Goal: Information Seeking & Learning: Learn about a topic

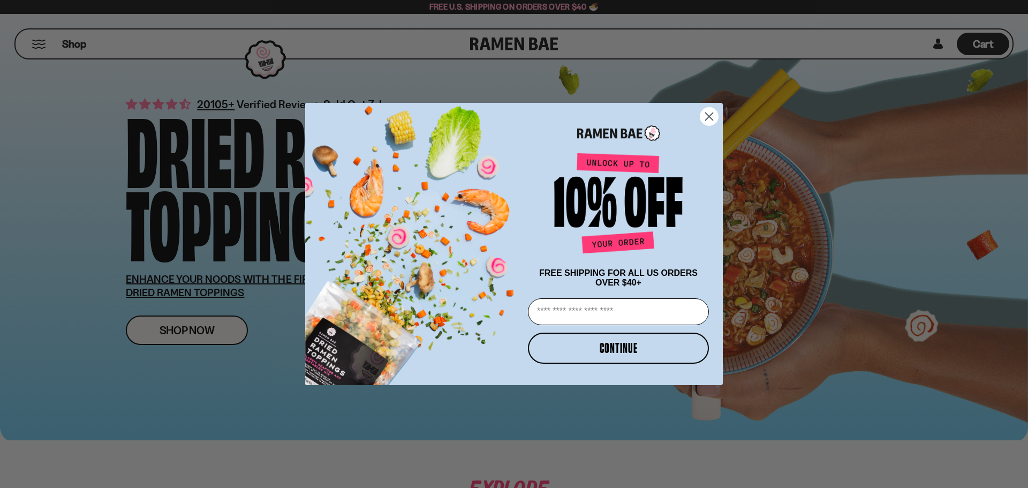
click at [706, 112] on circle "Close dialog" at bounding box center [710, 117] width 18 height 18
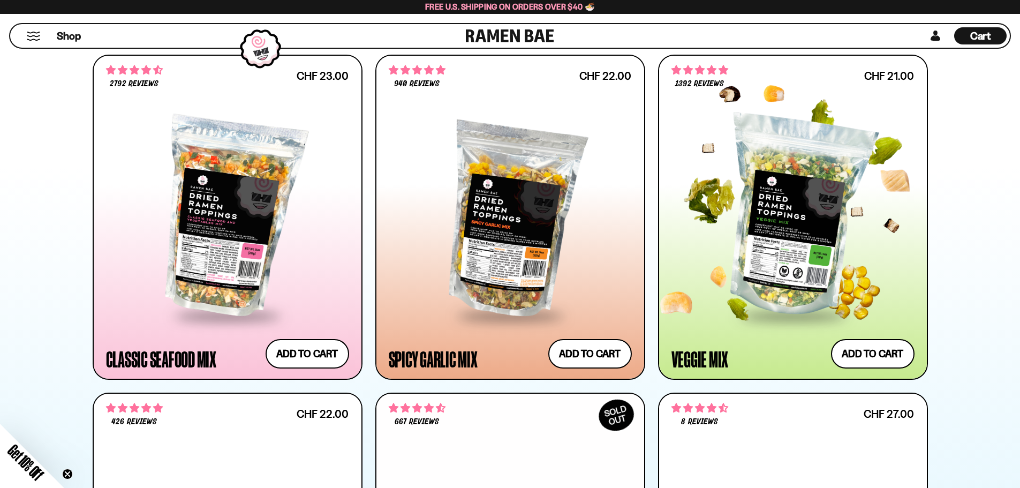
scroll to position [536, 0]
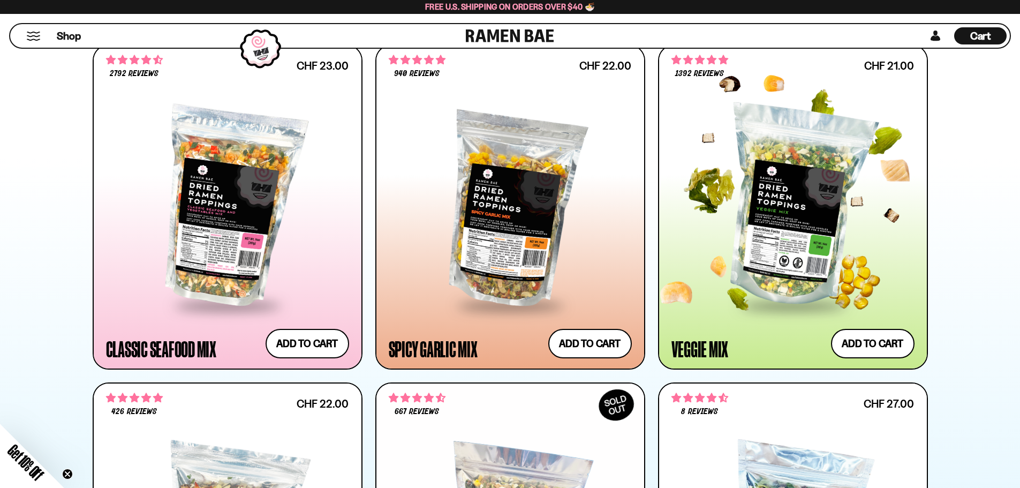
click at [753, 227] on div at bounding box center [793, 206] width 243 height 195
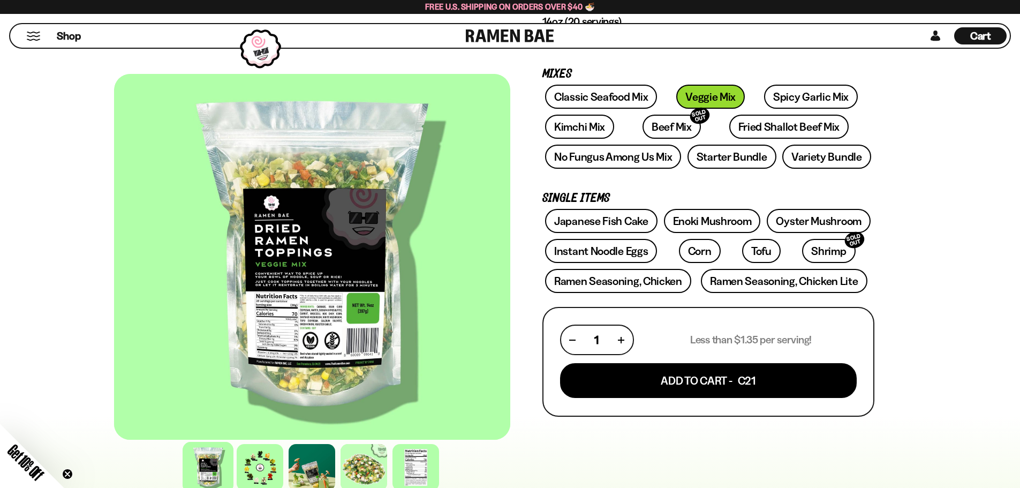
scroll to position [214, 0]
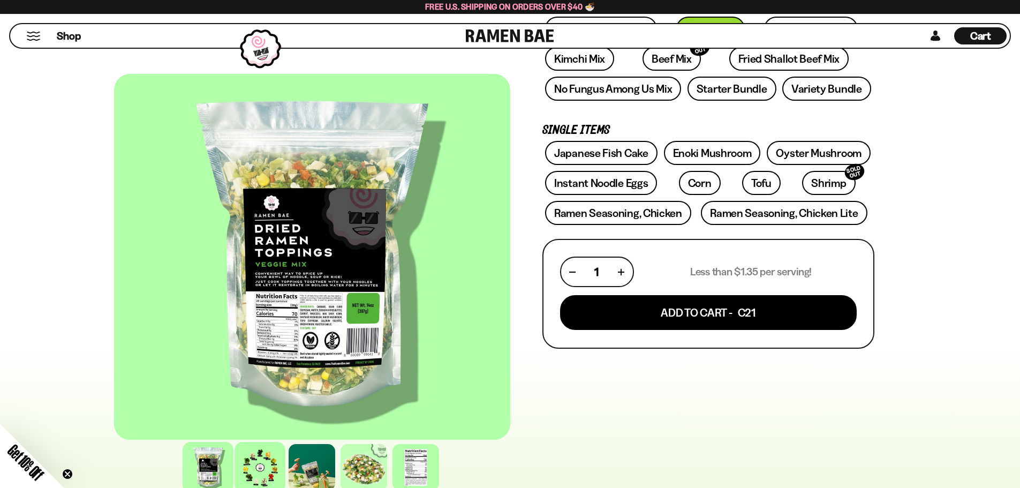
click at [252, 472] on div at bounding box center [260, 467] width 51 height 51
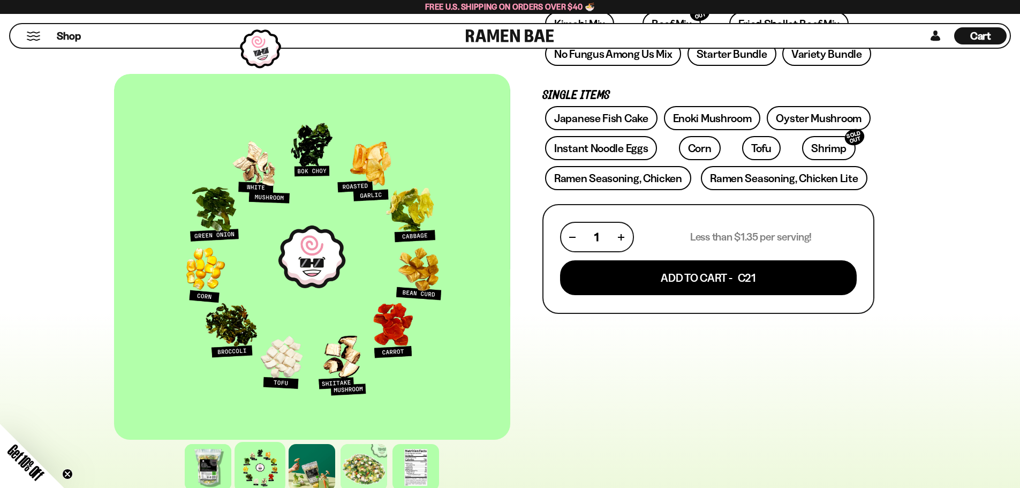
scroll to position [268, 0]
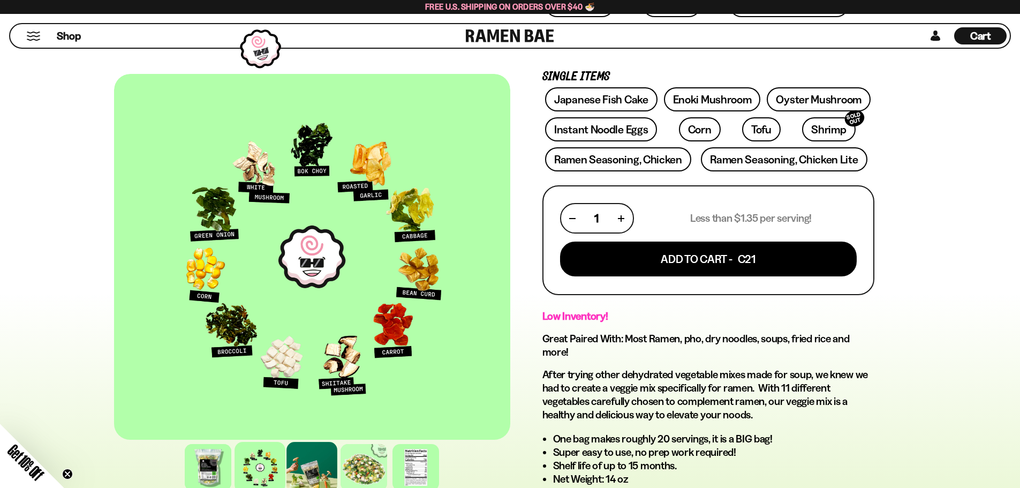
click at [319, 464] on div at bounding box center [312, 467] width 51 height 51
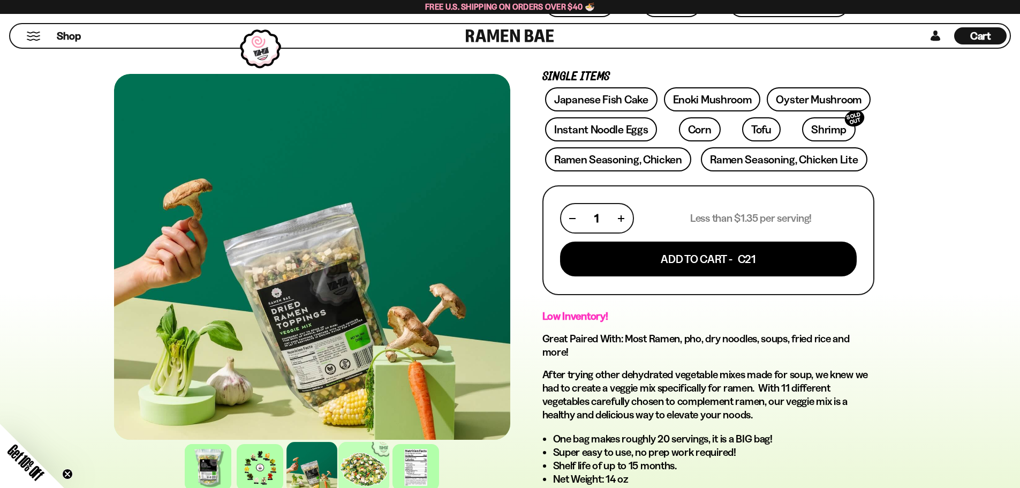
click at [348, 459] on div at bounding box center [364, 467] width 51 height 51
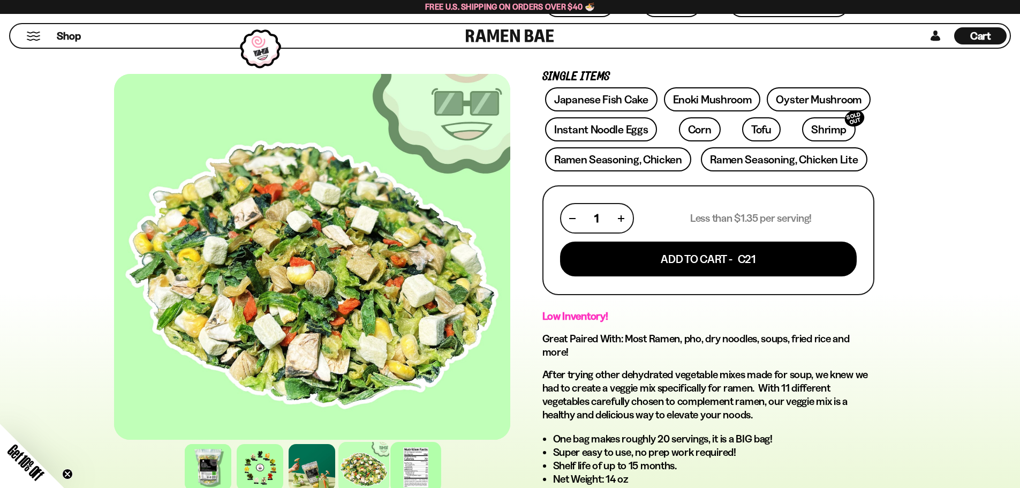
click at [415, 459] on div at bounding box center [416, 467] width 51 height 51
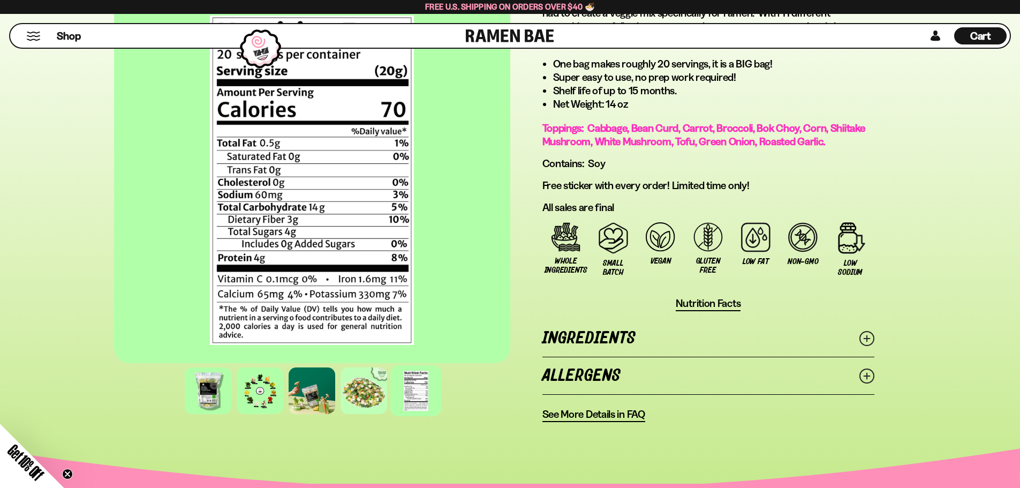
scroll to position [696, 0]
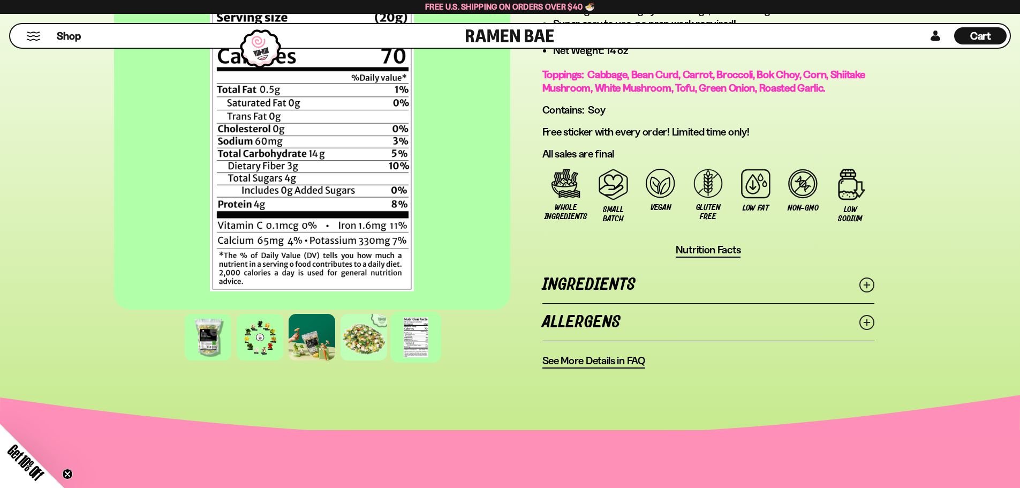
click at [870, 286] on icon at bounding box center [867, 284] width 15 height 15
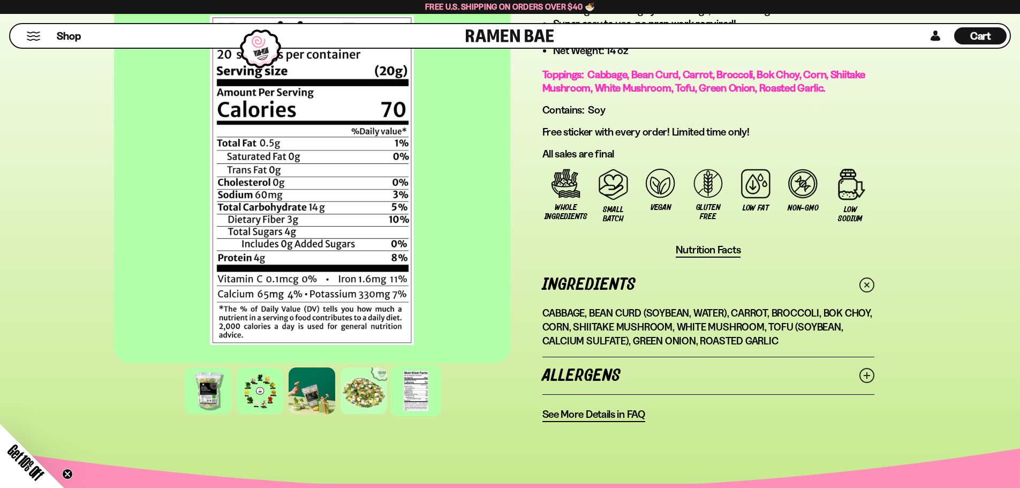
click at [862, 373] on icon at bounding box center [867, 375] width 15 height 15
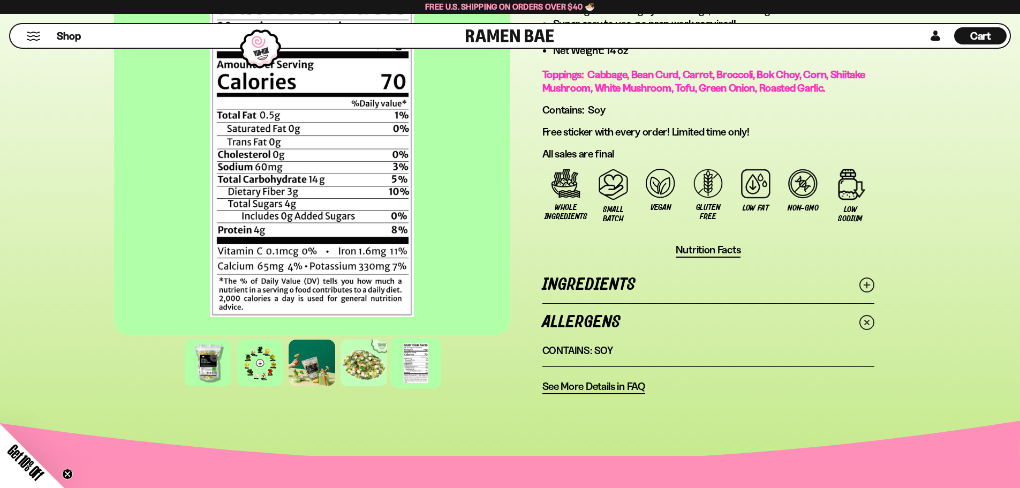
click at [633, 385] on span "See More Details in FAQ" at bounding box center [594, 386] width 103 height 13
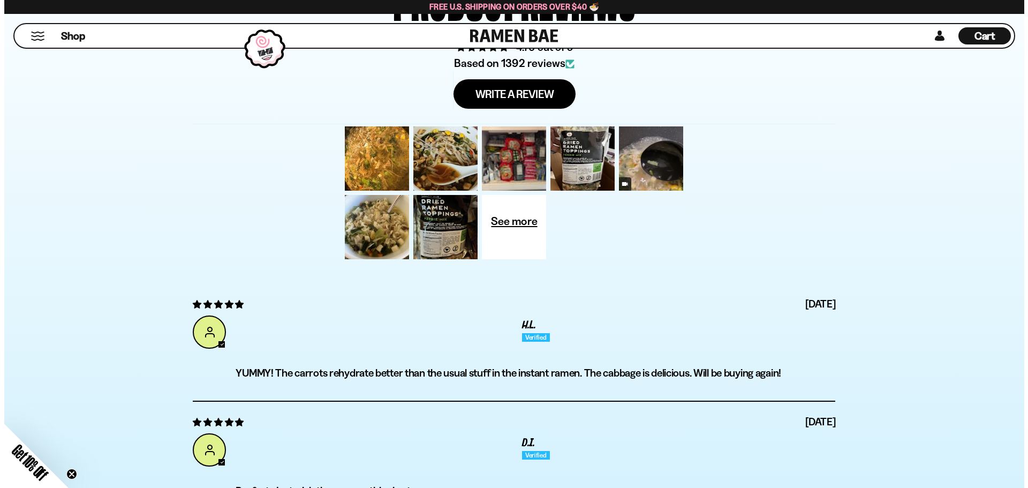
scroll to position [3750, 0]
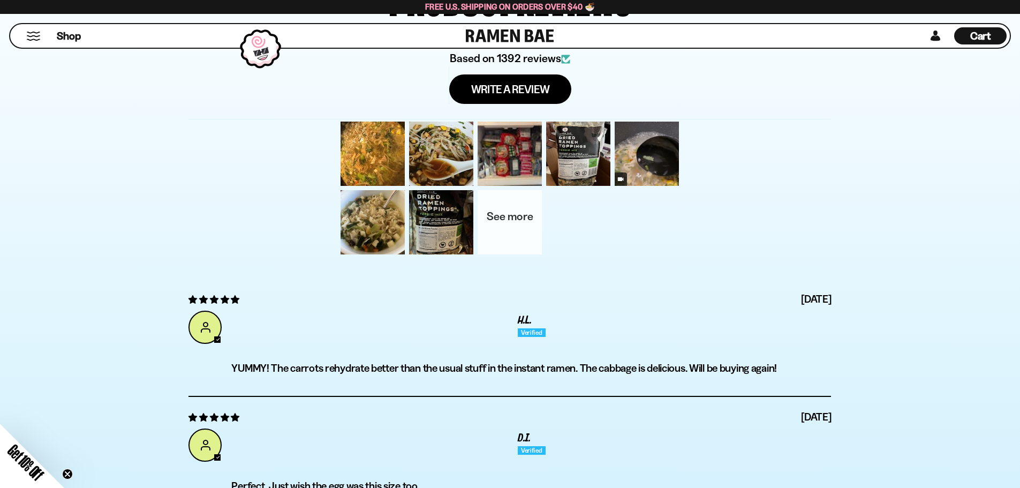
click at [505, 214] on div at bounding box center [510, 222] width 69 height 69
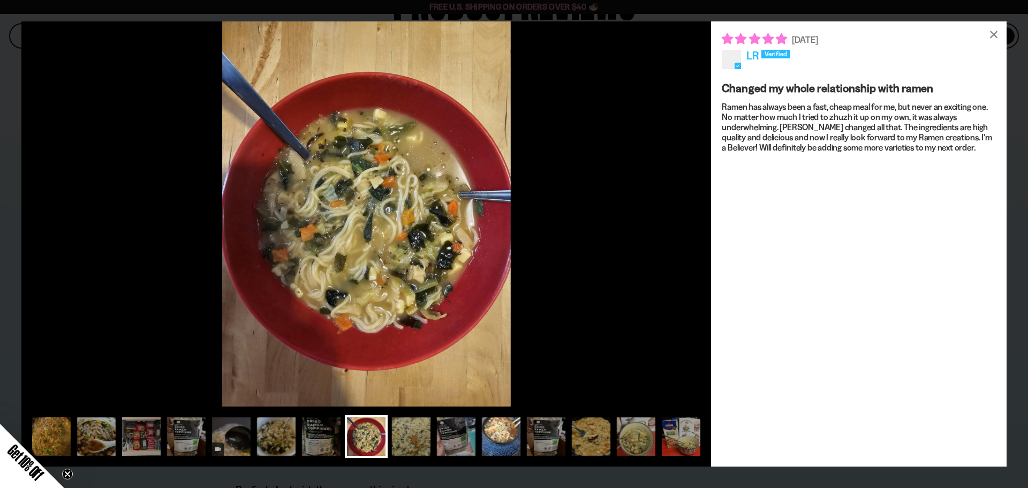
click at [497, 439] on div at bounding box center [501, 436] width 43 height 43
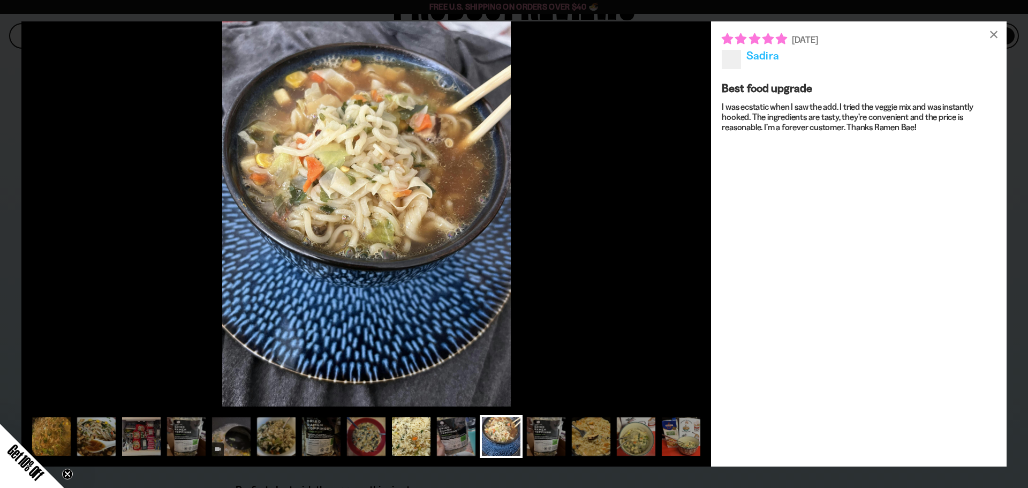
click at [420, 442] on div at bounding box center [411, 436] width 43 height 43
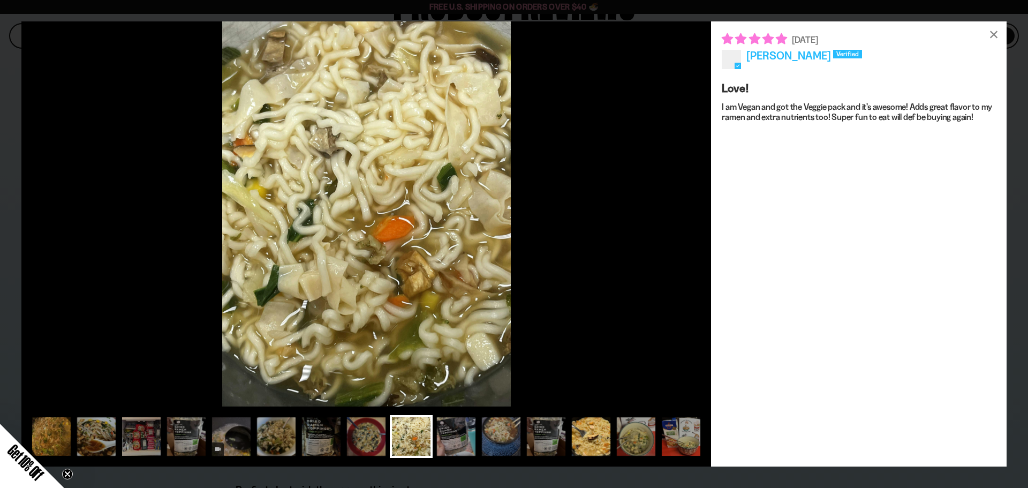
click at [587, 432] on div at bounding box center [591, 436] width 43 height 43
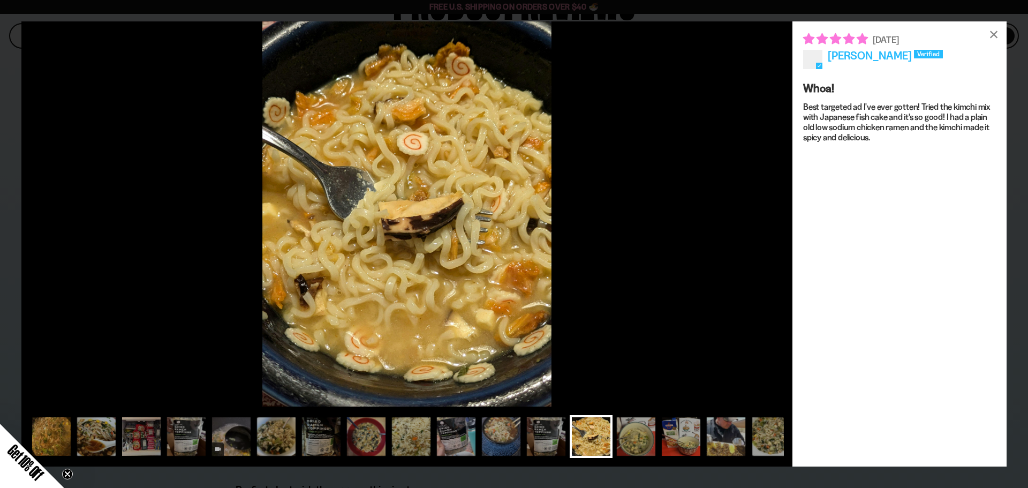
click at [630, 434] on div at bounding box center [636, 436] width 43 height 43
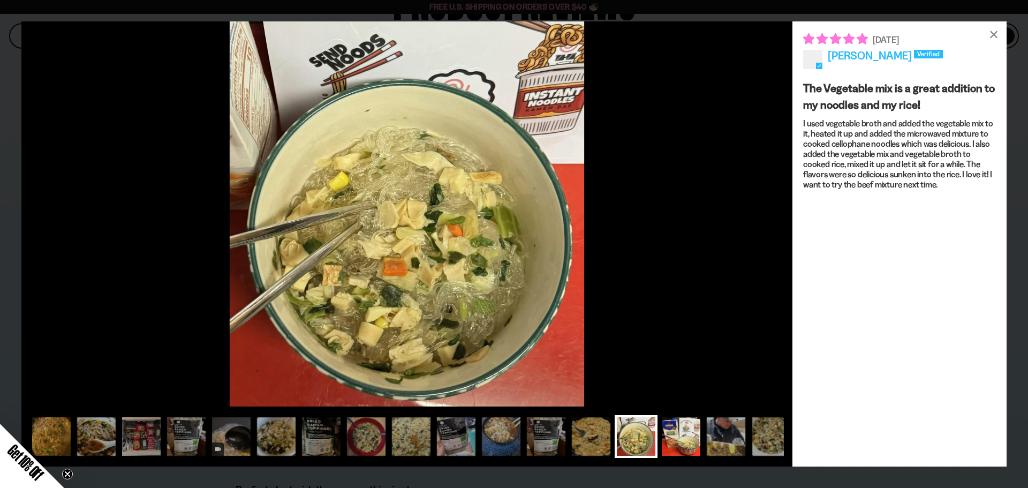
click at [690, 440] on div at bounding box center [681, 436] width 43 height 43
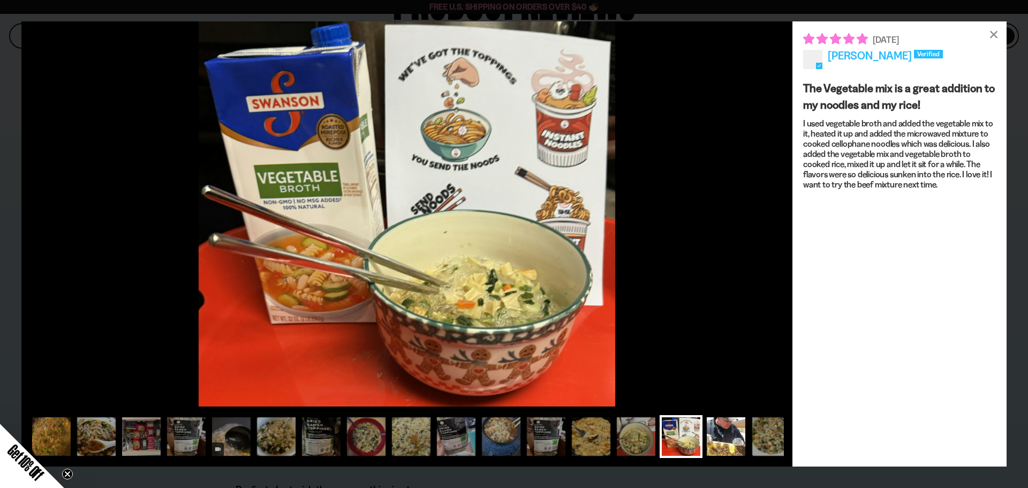
click at [726, 436] on div at bounding box center [726, 436] width 43 height 43
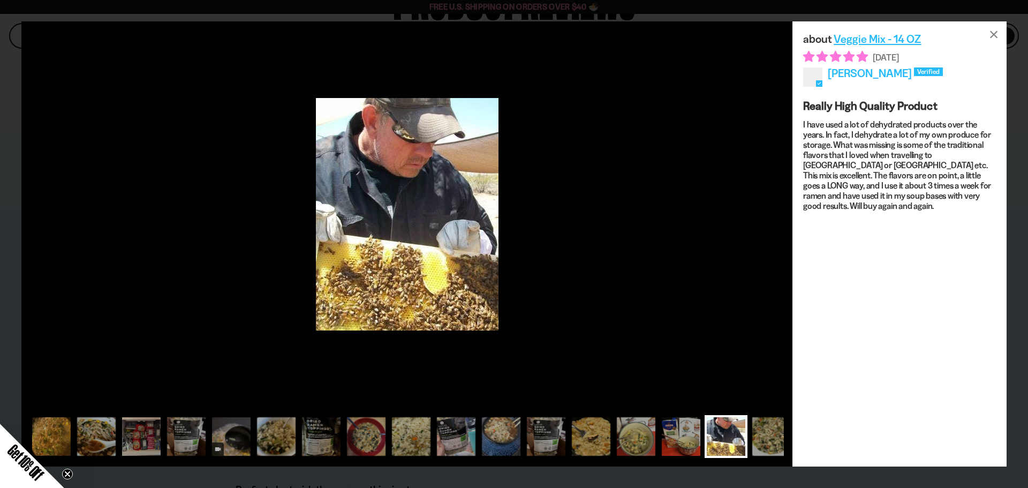
scroll to position [0, 17]
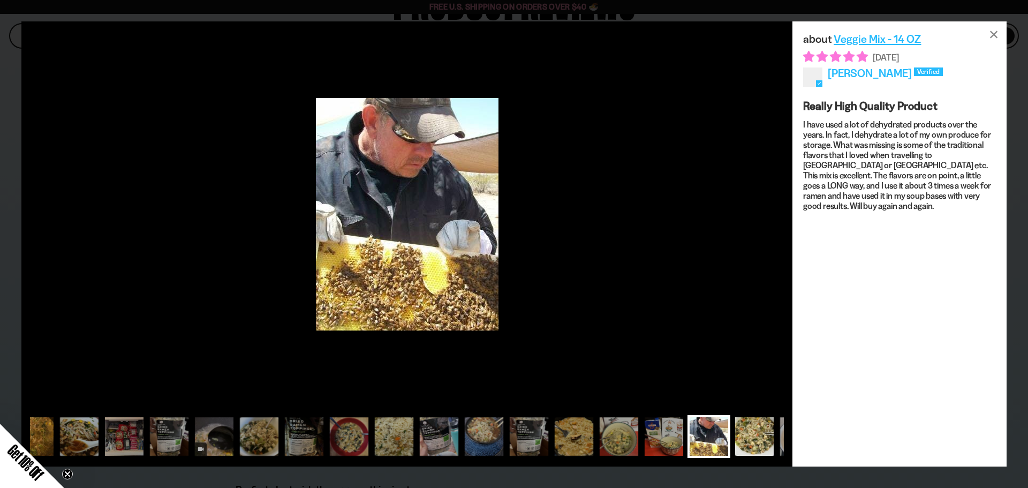
click at [755, 433] on div at bounding box center [754, 436] width 43 height 43
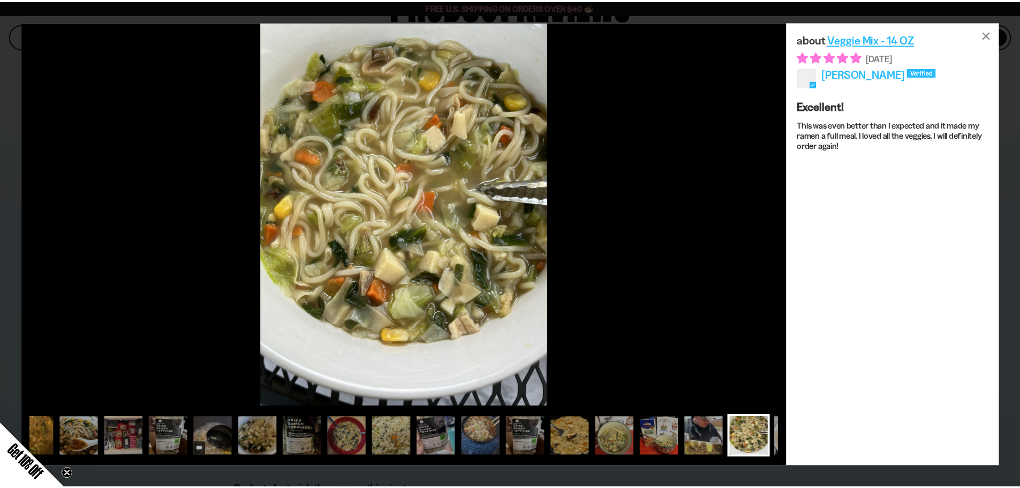
scroll to position [0, 60]
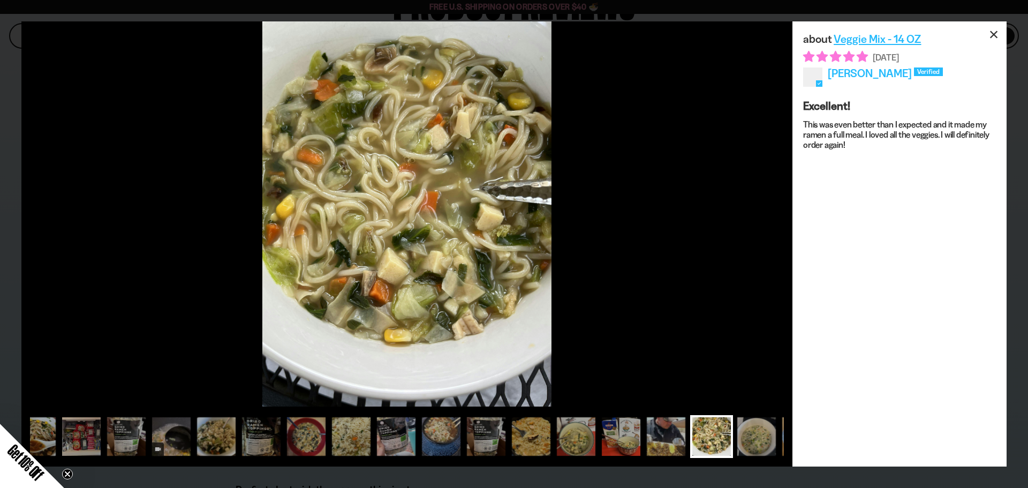
click at [995, 36] on div "×" at bounding box center [994, 34] width 26 height 26
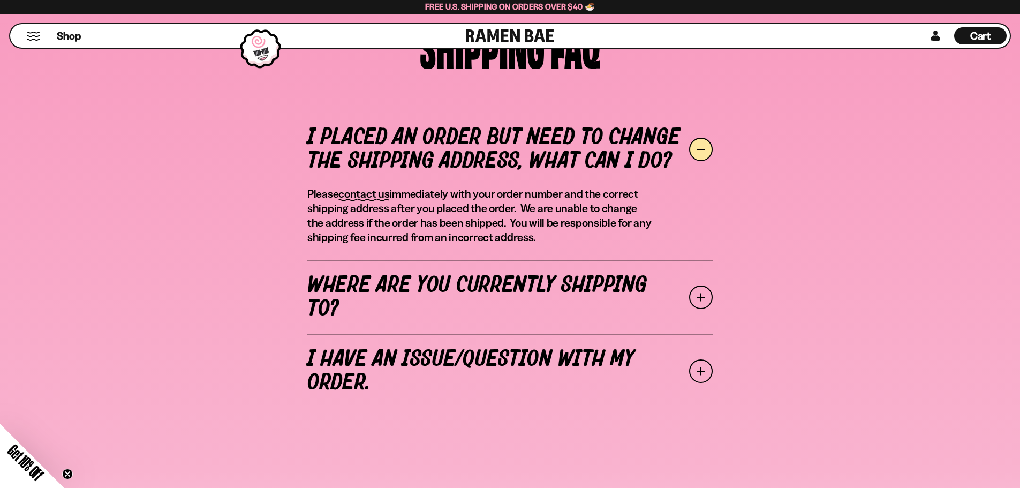
scroll to position [429, 0]
